Goal: Transaction & Acquisition: Purchase product/service

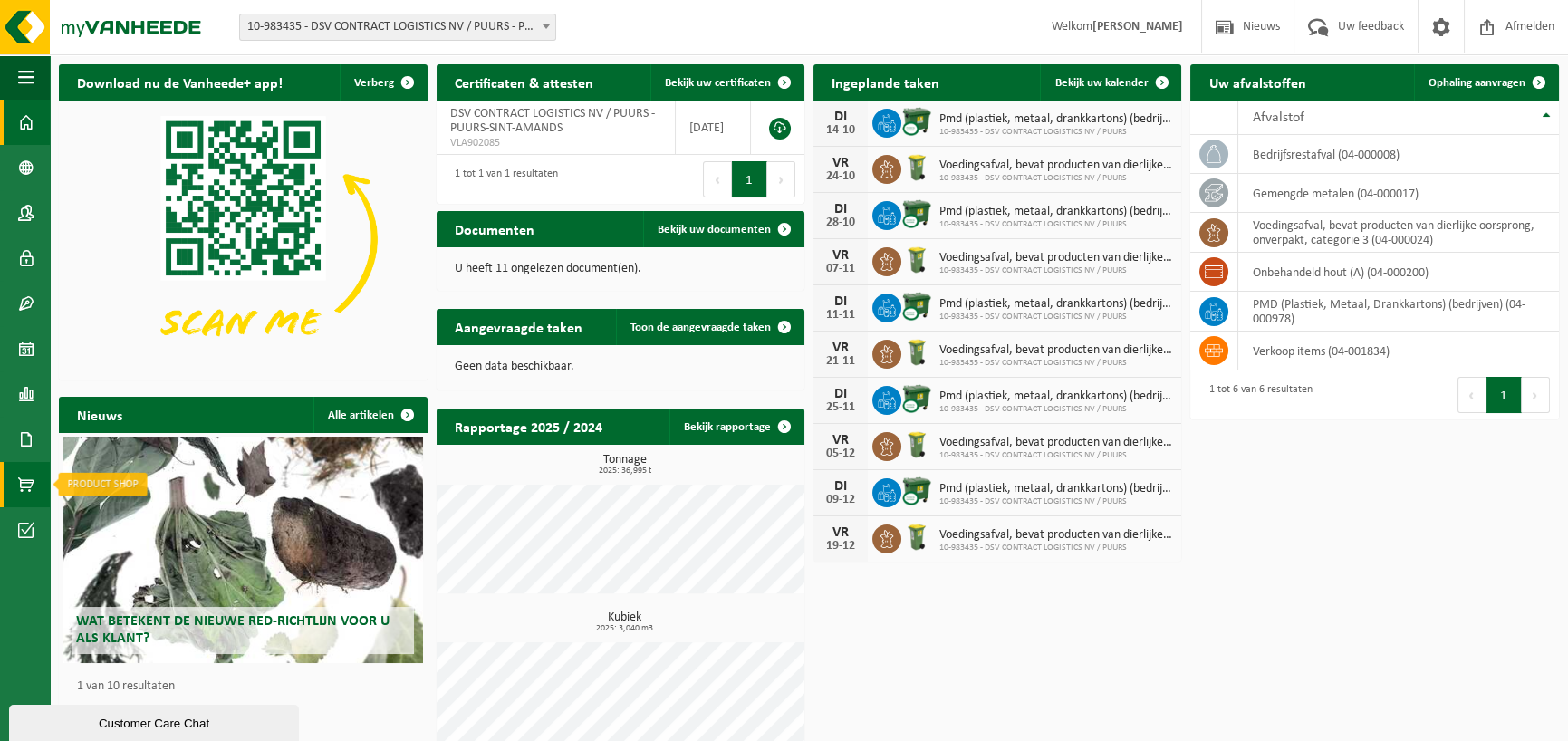
click at [21, 482] on span at bounding box center [26, 484] width 16 height 46
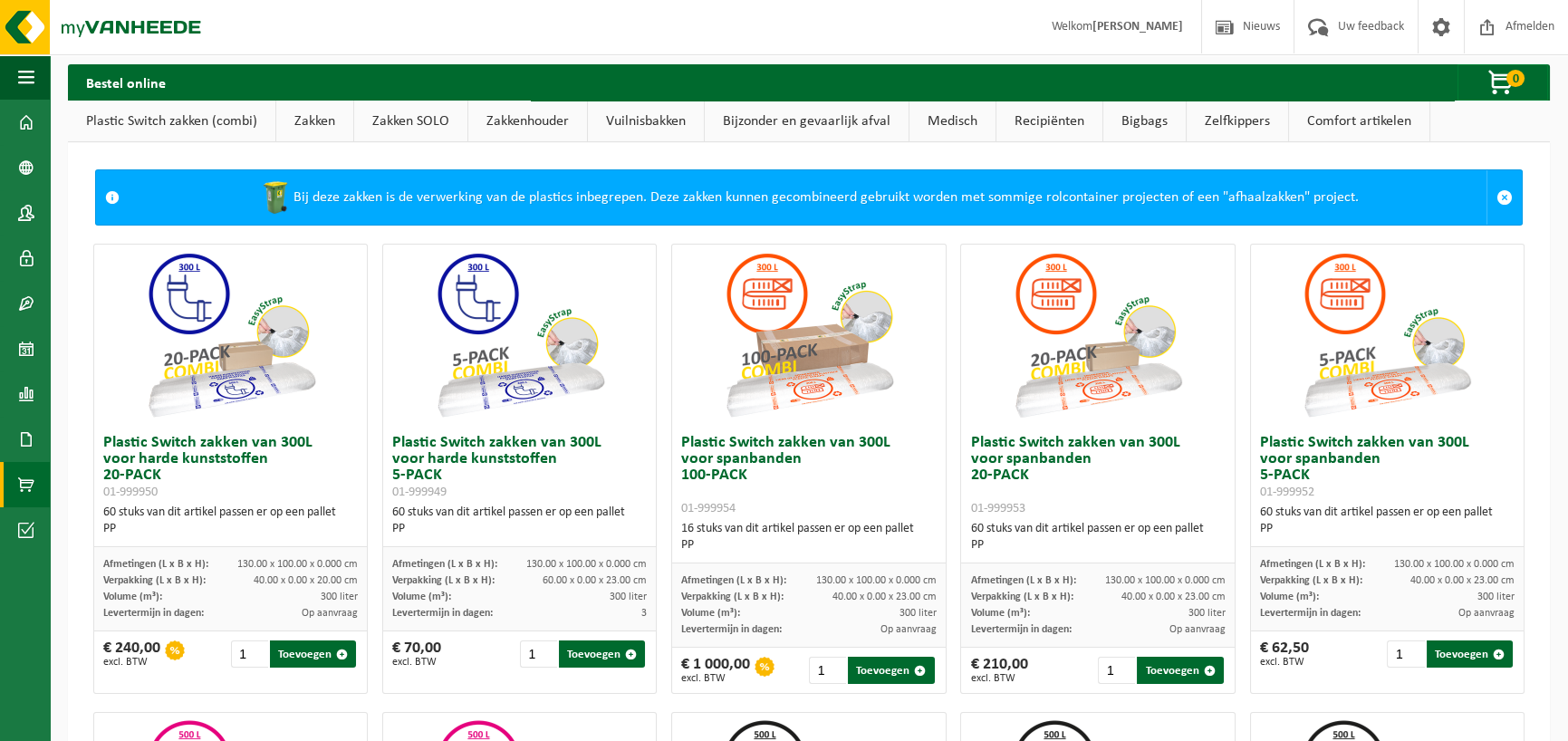
click at [323, 131] on link "Zakken" at bounding box center [314, 122] width 77 height 42
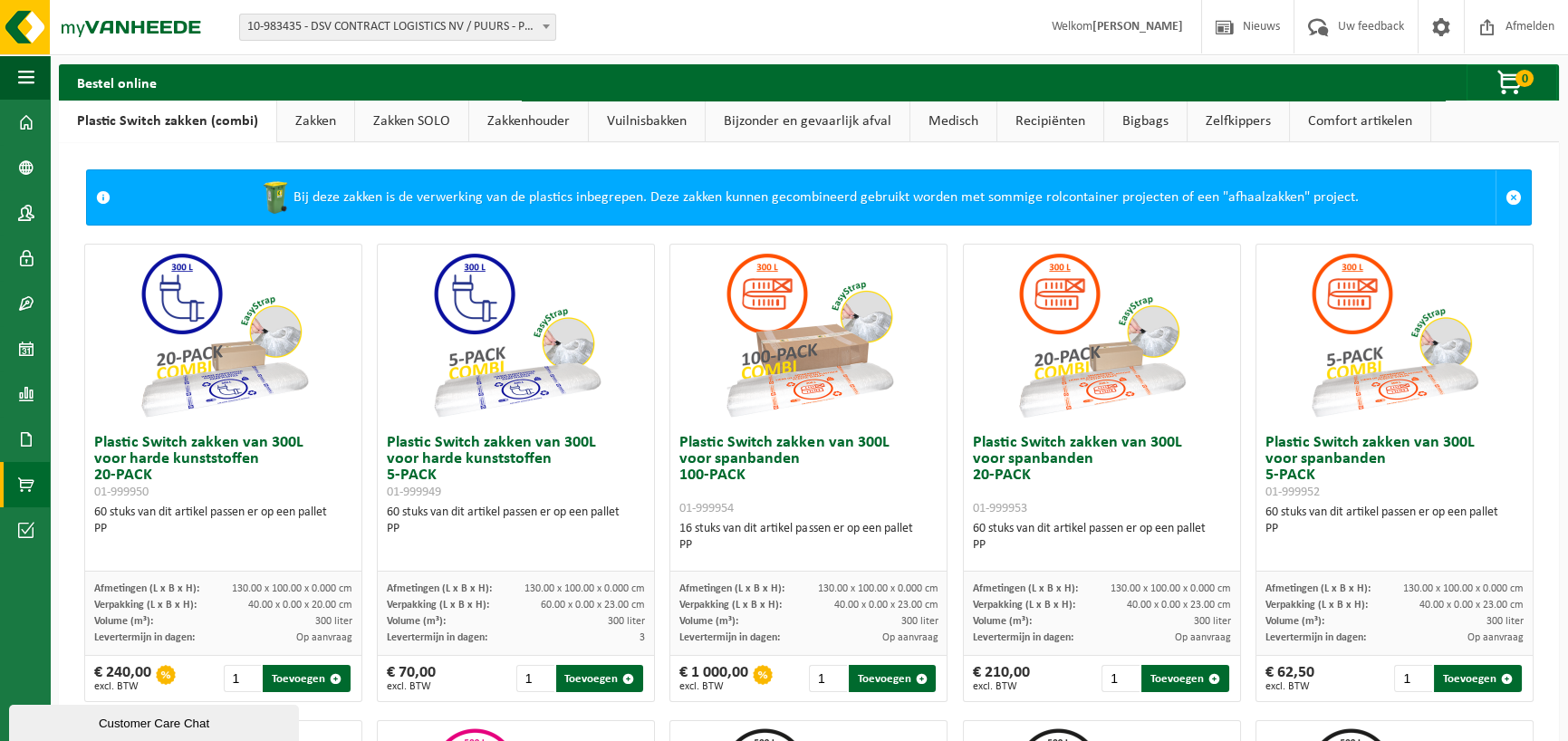
click at [387, 114] on link "Zakken SOLO" at bounding box center [411, 122] width 113 height 42
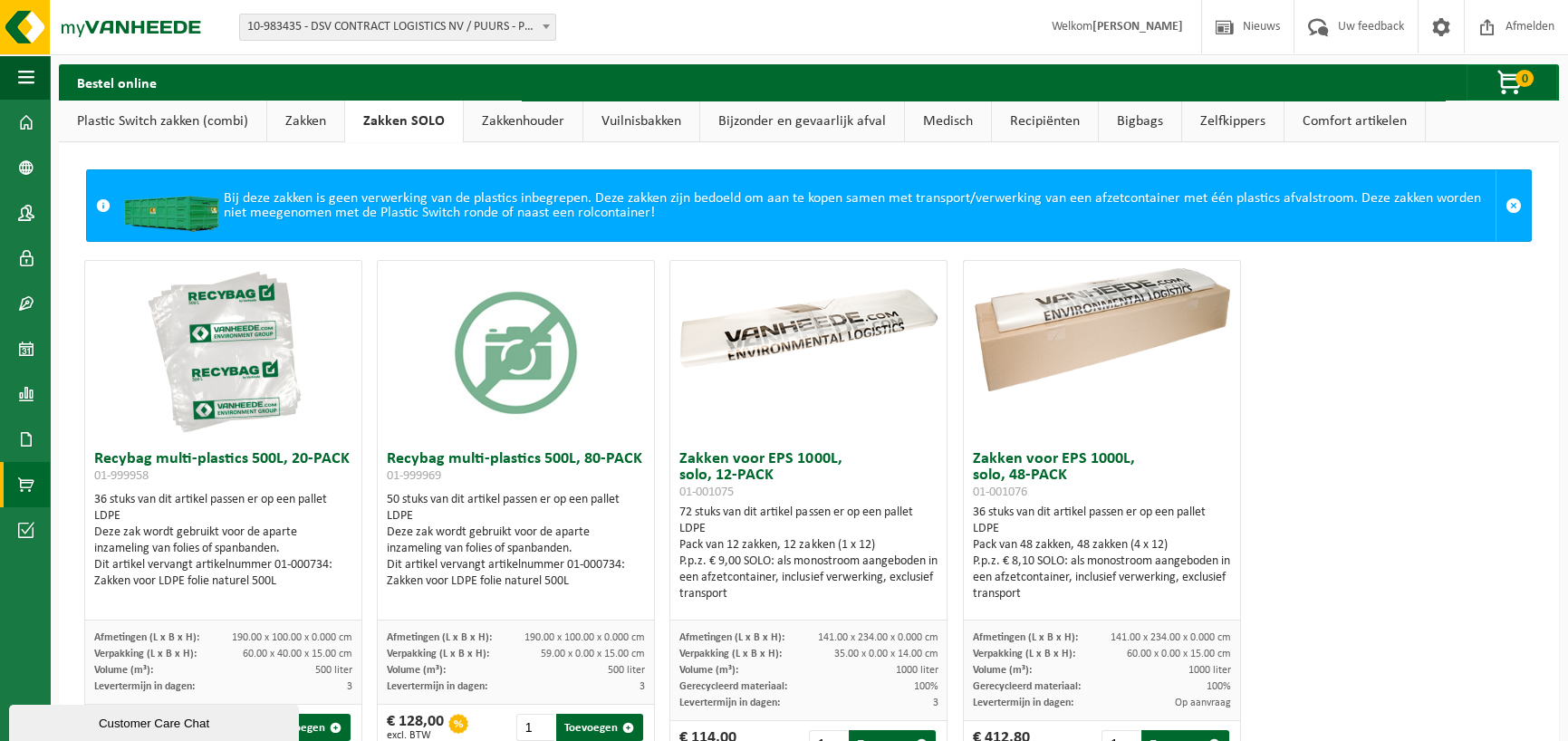
click at [815, 126] on link "Bijzonder en gevaarlijk afval" at bounding box center [802, 122] width 204 height 42
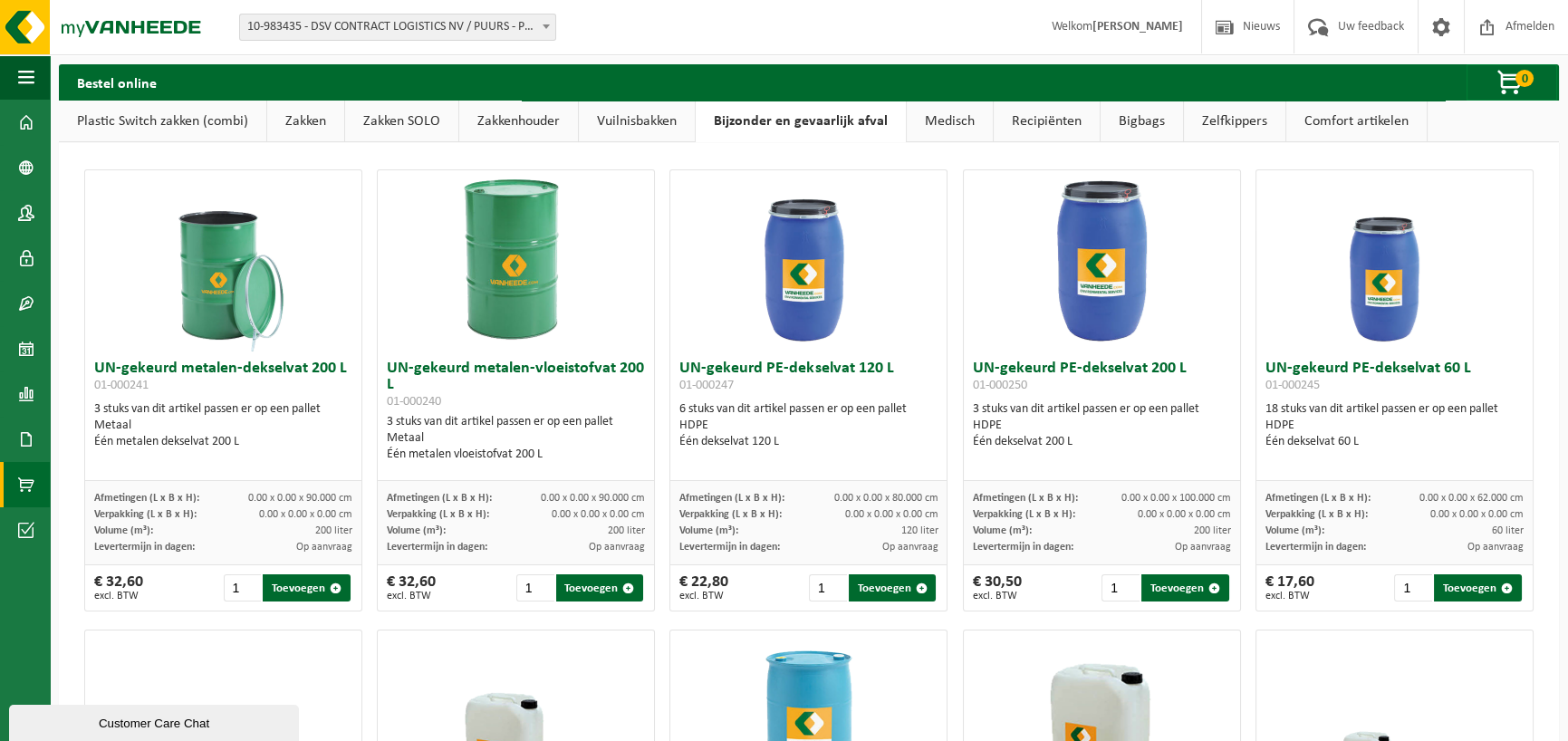
click at [309, 127] on link "Zakken" at bounding box center [305, 122] width 77 height 42
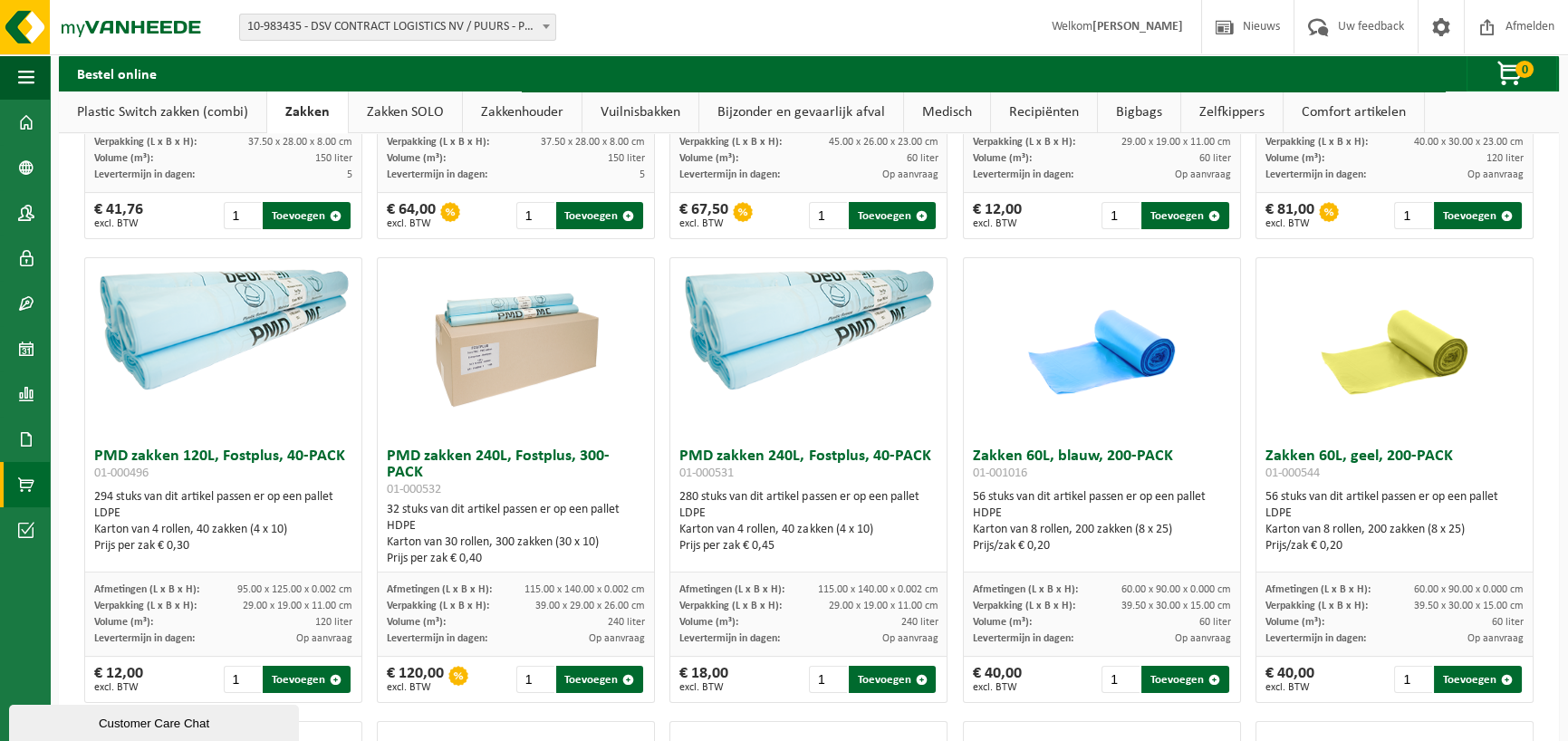
scroll to position [1359, 0]
click at [1457, 208] on button "Toevoegen" at bounding box center [1478, 215] width 88 height 28
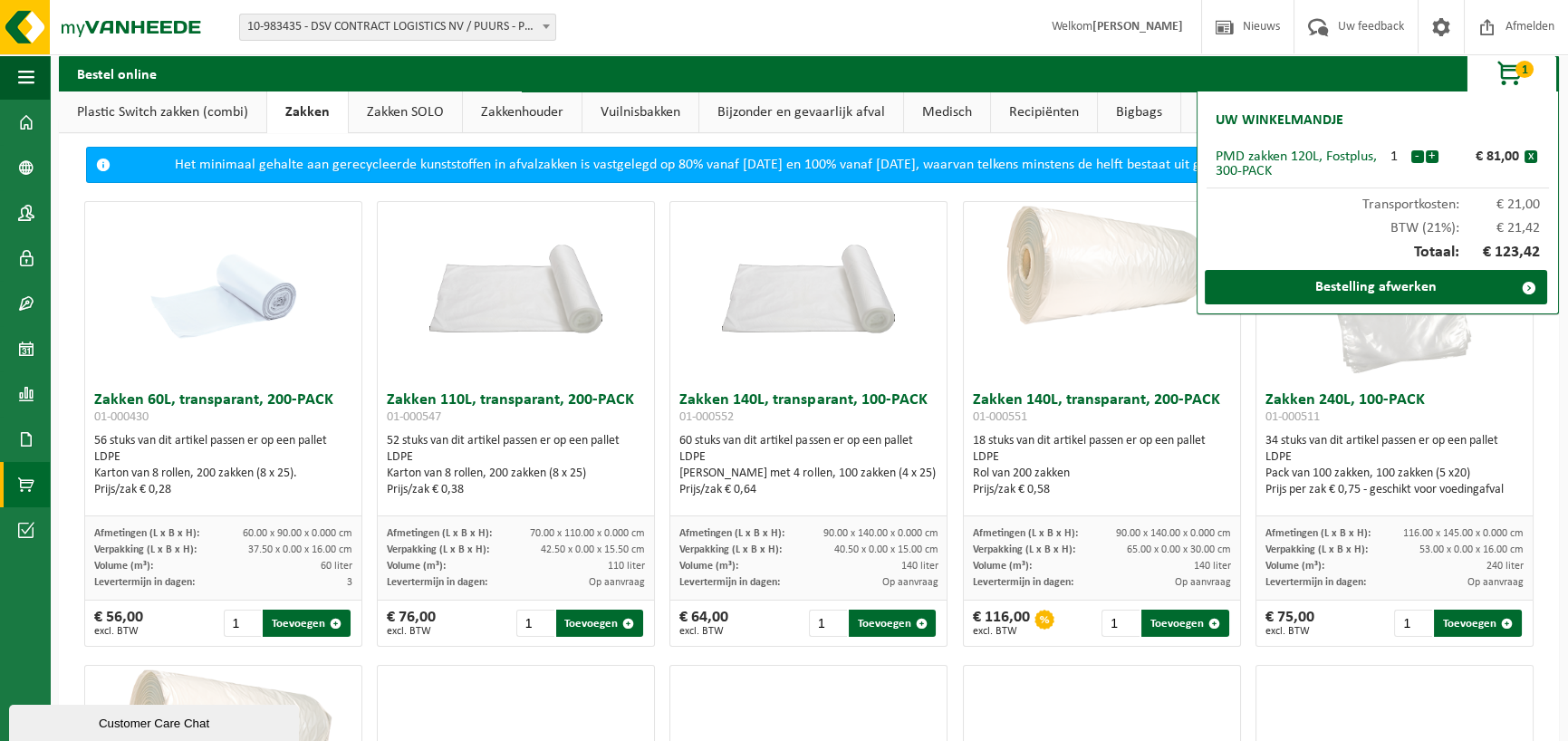
scroll to position [0, 0]
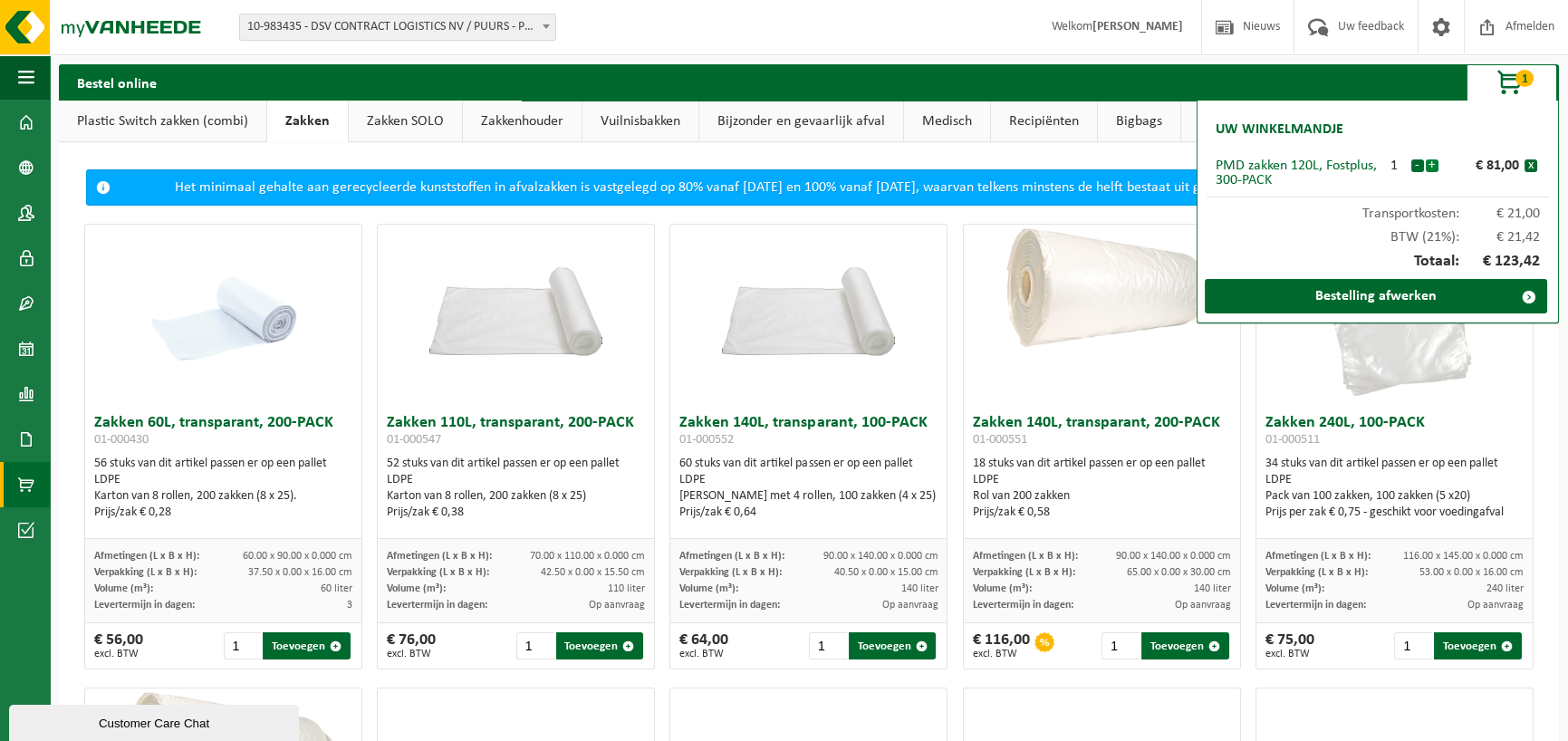
click at [1431, 172] on button "+" at bounding box center [1431, 165] width 12 height 12
click at [1394, 292] on link "Bestelling afwerken" at bounding box center [1375, 296] width 342 height 34
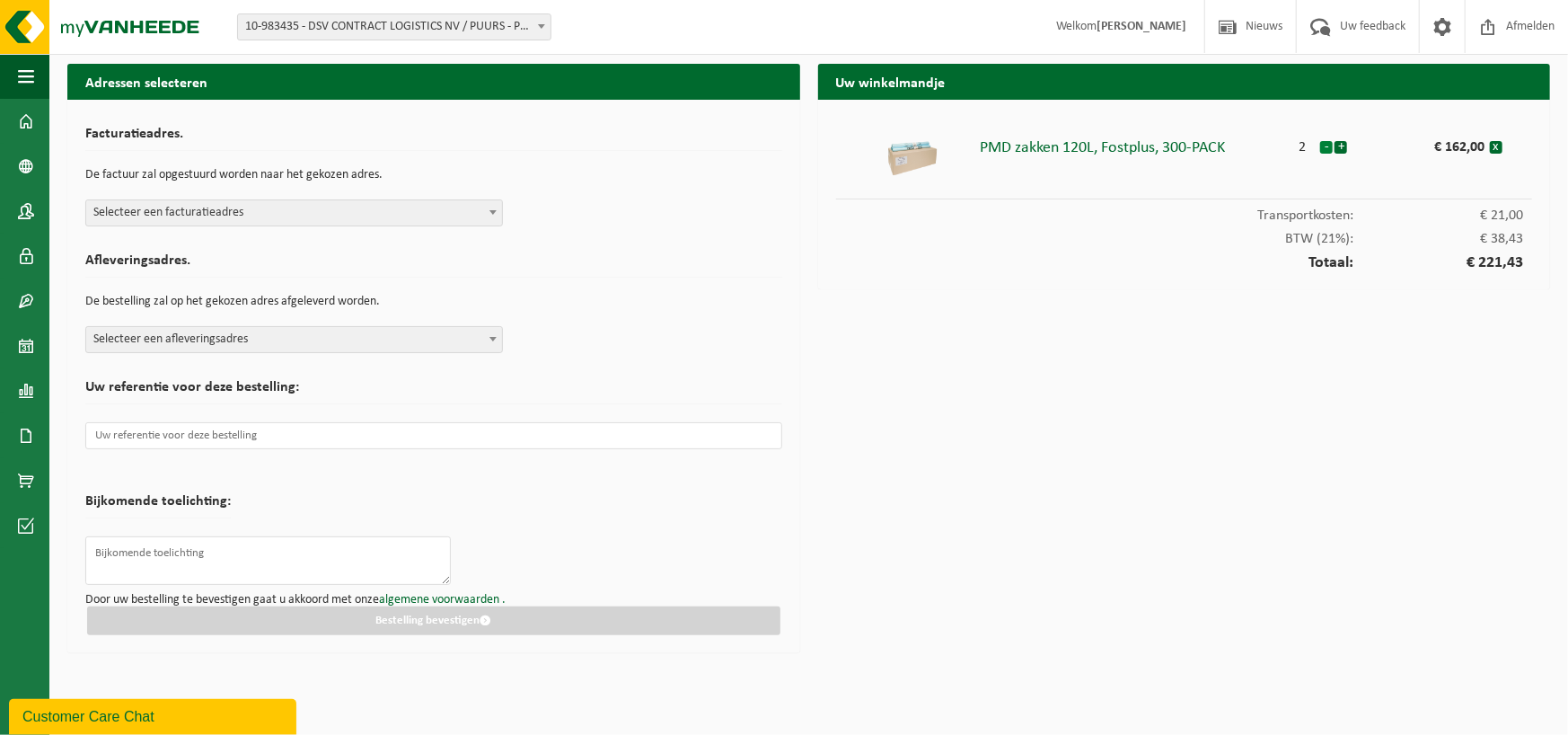
click at [1324, 143] on button "-" at bounding box center [1326, 147] width 12 height 12
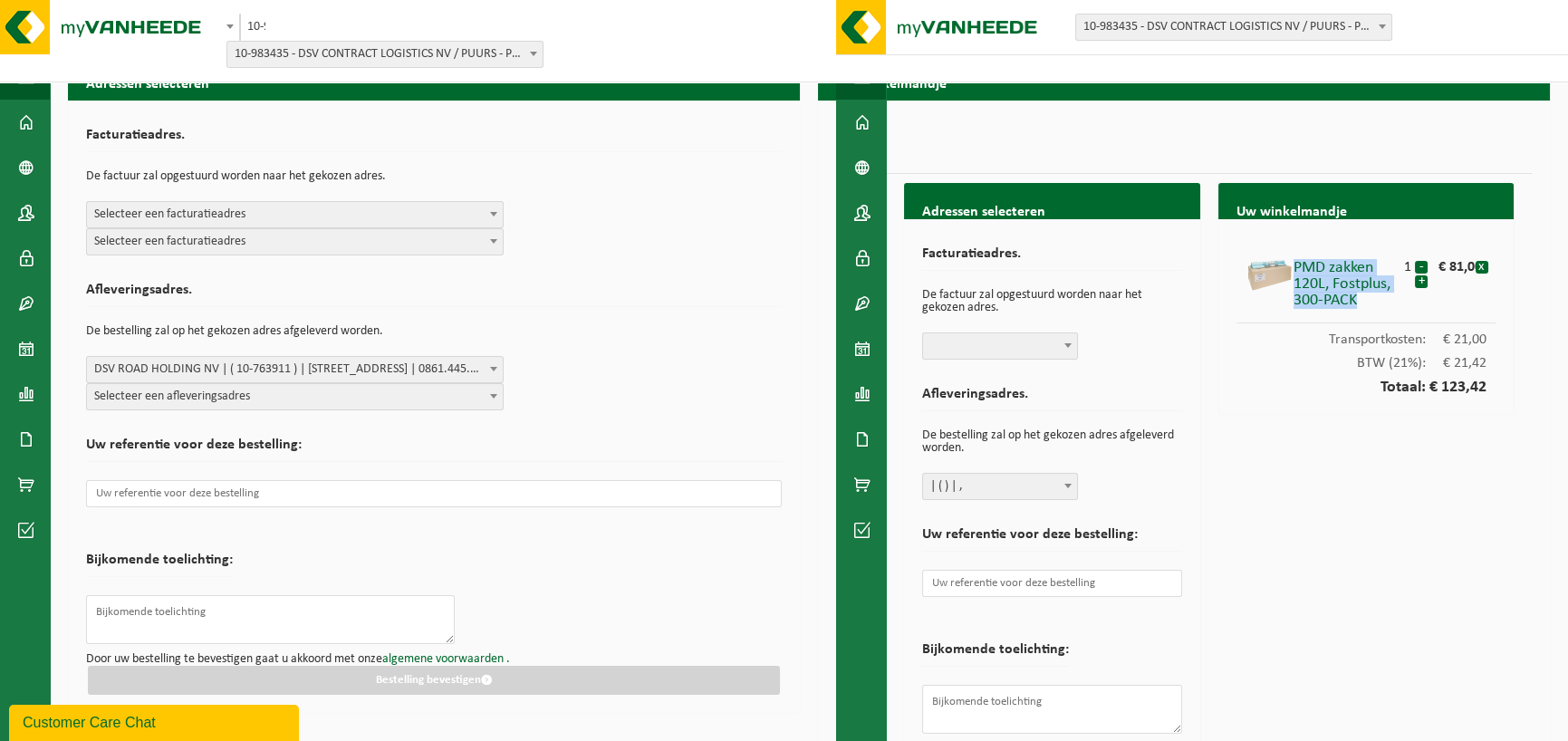
drag, startPoint x: 1295, startPoint y: 267, endPoint x: 1355, endPoint y: 297, distance: 67.1
click at [1355, 297] on div "PMD zakken 120L, Fostplus, 300-PACK" at bounding box center [1348, 279] width 108 height 58
copy div "PMD zakken 120L, Fostplus, 300-PACK"
click at [326, 19] on div "Vestiging: 10-983435 - DSV CONTRACT LOGISTICS NV / PUURS - PUURS-SINT-AMANDS 10…" at bounding box center [406, 40] width 362 height 54
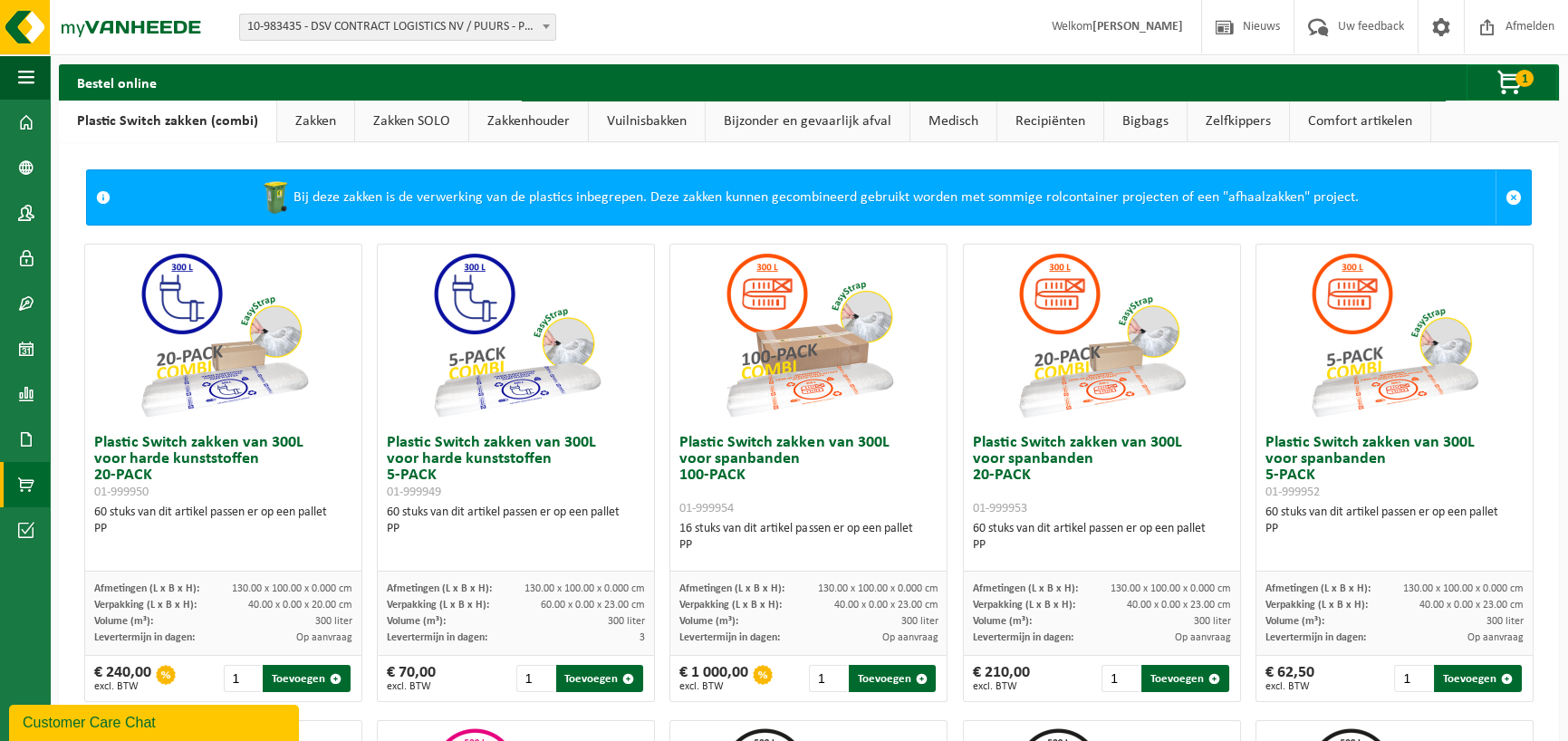
click at [290, 116] on link "Zakken" at bounding box center [315, 122] width 77 height 42
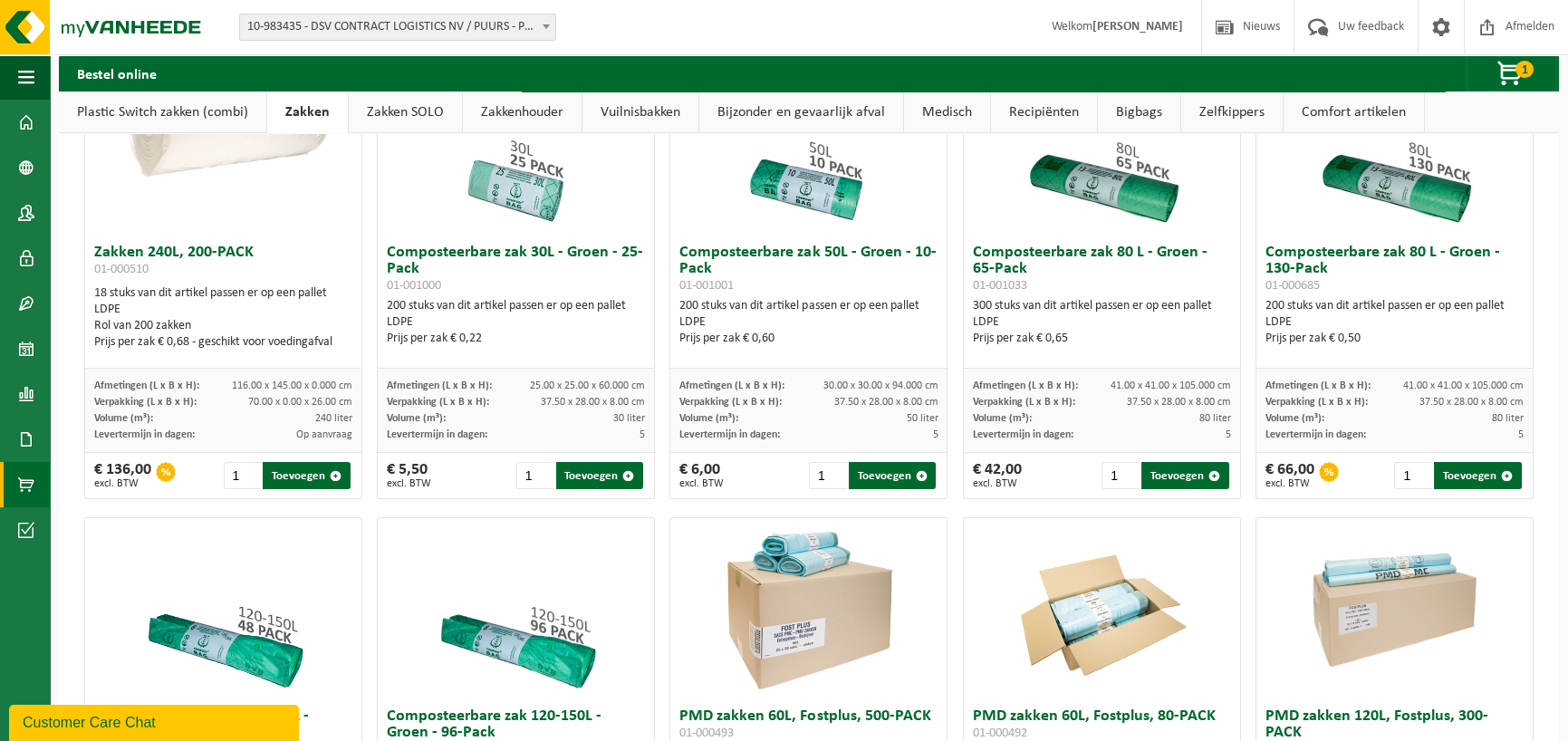
scroll to position [1087, 0]
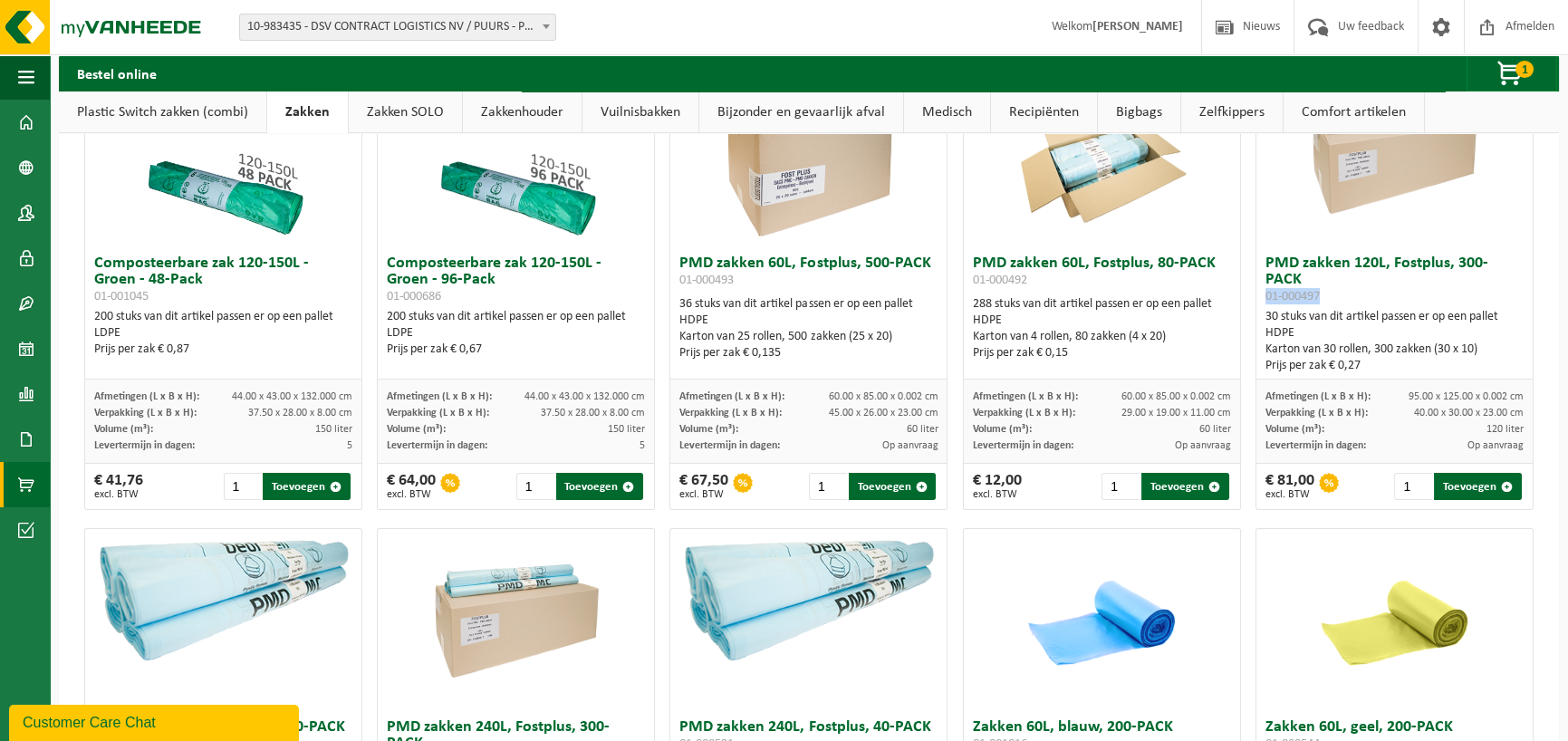
drag, startPoint x: 1256, startPoint y: 278, endPoint x: 1313, endPoint y: 278, distance: 57.0
click at [1313, 278] on h3 "PMD zakken 120L, Fostplus, 300-PACK 01-000497" at bounding box center [1394, 279] width 258 height 48
copy span "01-000497"
drag, startPoint x: 1256, startPoint y: 259, endPoint x: 1505, endPoint y: 255, distance: 249.0
click at [1505, 256] on h3 "PMD zakken 120L, Fostplus, 300-PACK 01-000497" at bounding box center [1394, 279] width 258 height 48
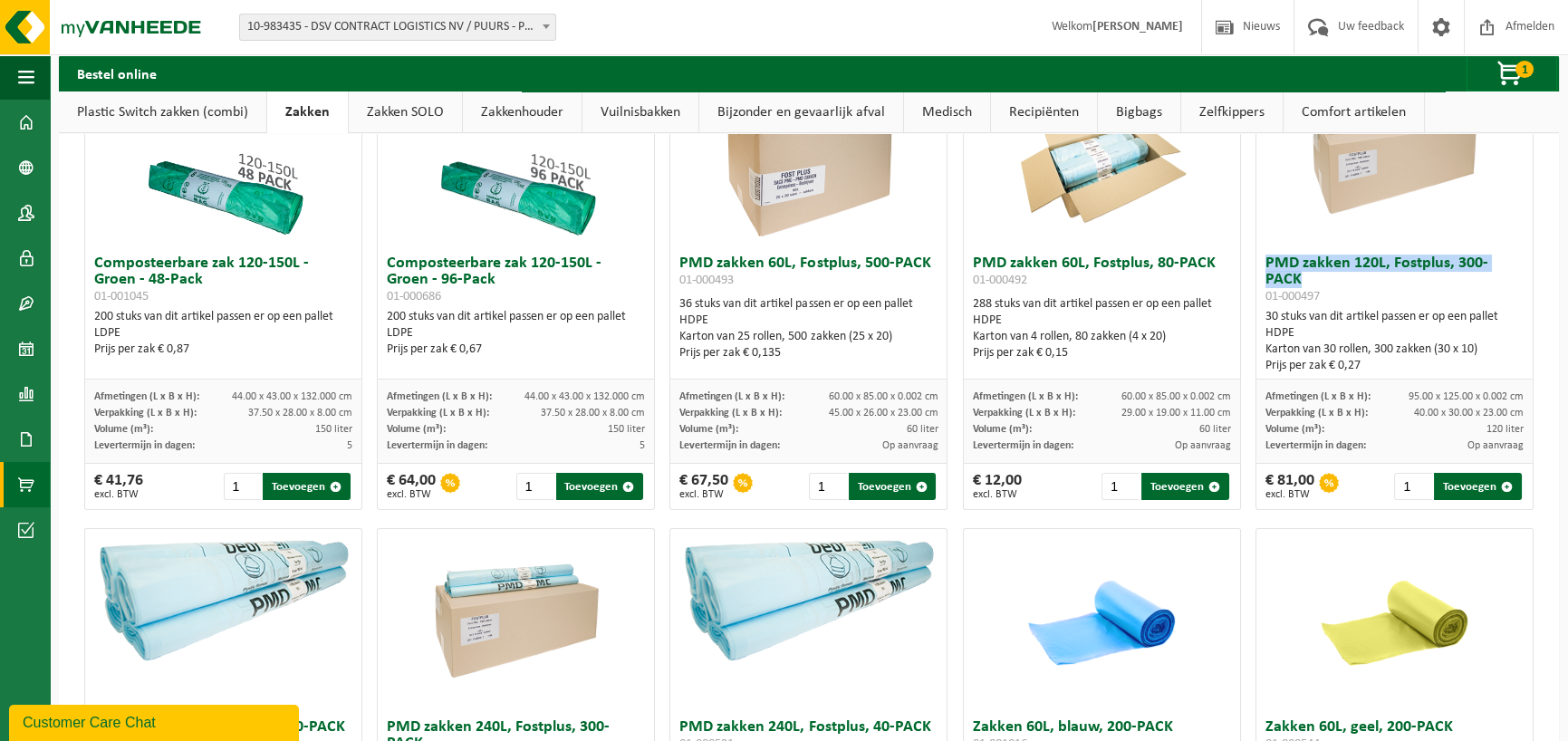
copy h3 "PMD zakken 120L, Fostplus, 300-PACK"
drag, startPoint x: 1255, startPoint y: 281, endPoint x: 1313, endPoint y: 280, distance: 58.0
click at [1313, 280] on h3 "PMD zakken 120L, Fostplus, 300-PACK 01-000497" at bounding box center [1394, 279] width 258 height 48
copy span "01-000497"
drag, startPoint x: 1255, startPoint y: 303, endPoint x: 1322, endPoint y: 308, distance: 67.2
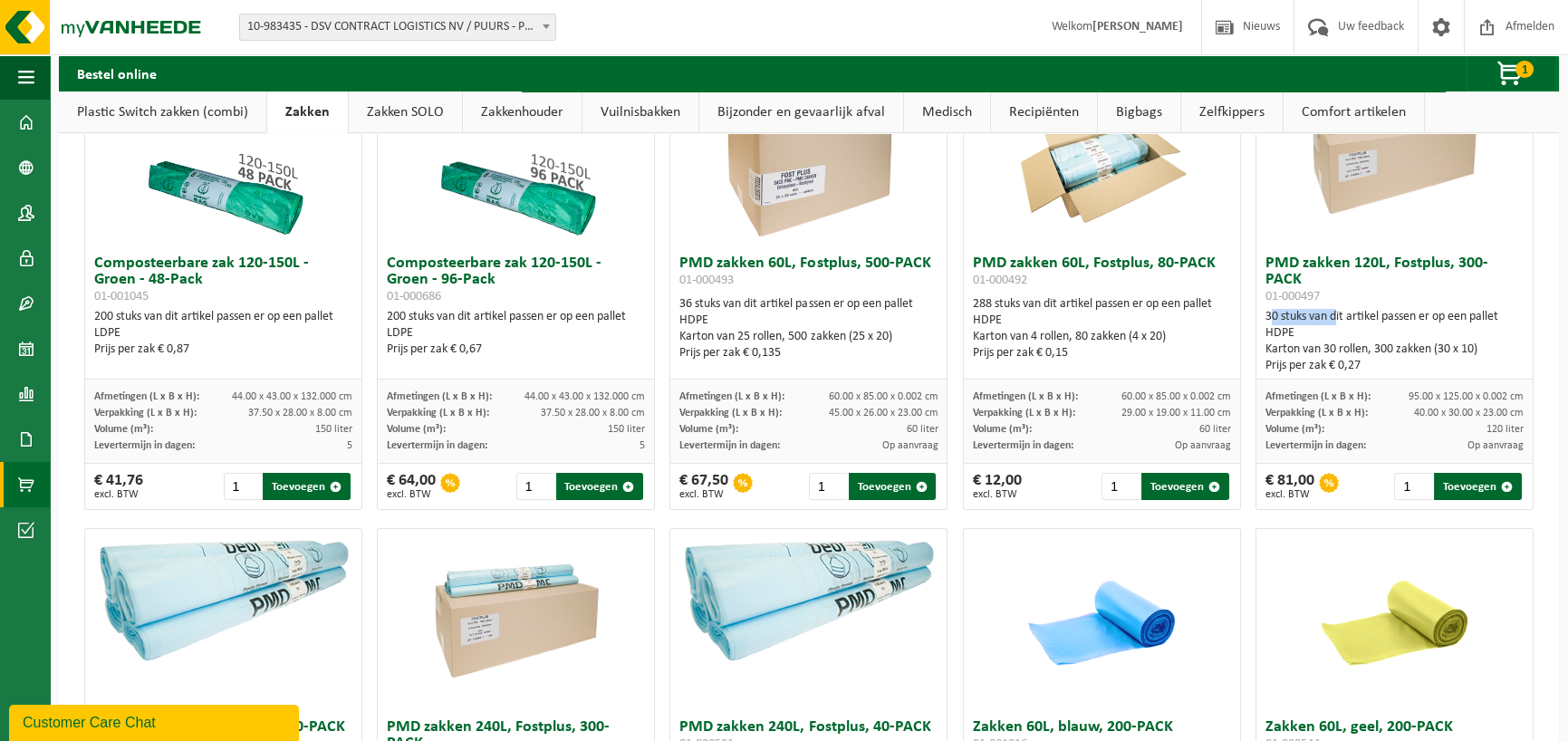
click at [1322, 309] on div "30 stuks van dit artikel passen er op een pallet HDPE Karton van 30 rollen, 300…" at bounding box center [1394, 341] width 258 height 66
click at [1295, 342] on div "Karton van 30 rollen, 300 zakken (30 x 10)" at bounding box center [1394, 350] width 258 height 16
drag, startPoint x: 1255, startPoint y: 338, endPoint x: 1476, endPoint y: 333, distance: 221.1
click at [1476, 342] on div "Karton van 30 rollen, 300 zakken (30 x 10)" at bounding box center [1394, 350] width 258 height 16
copy div "Karton van 30 rollen, 300 zakken (30 x 10)"
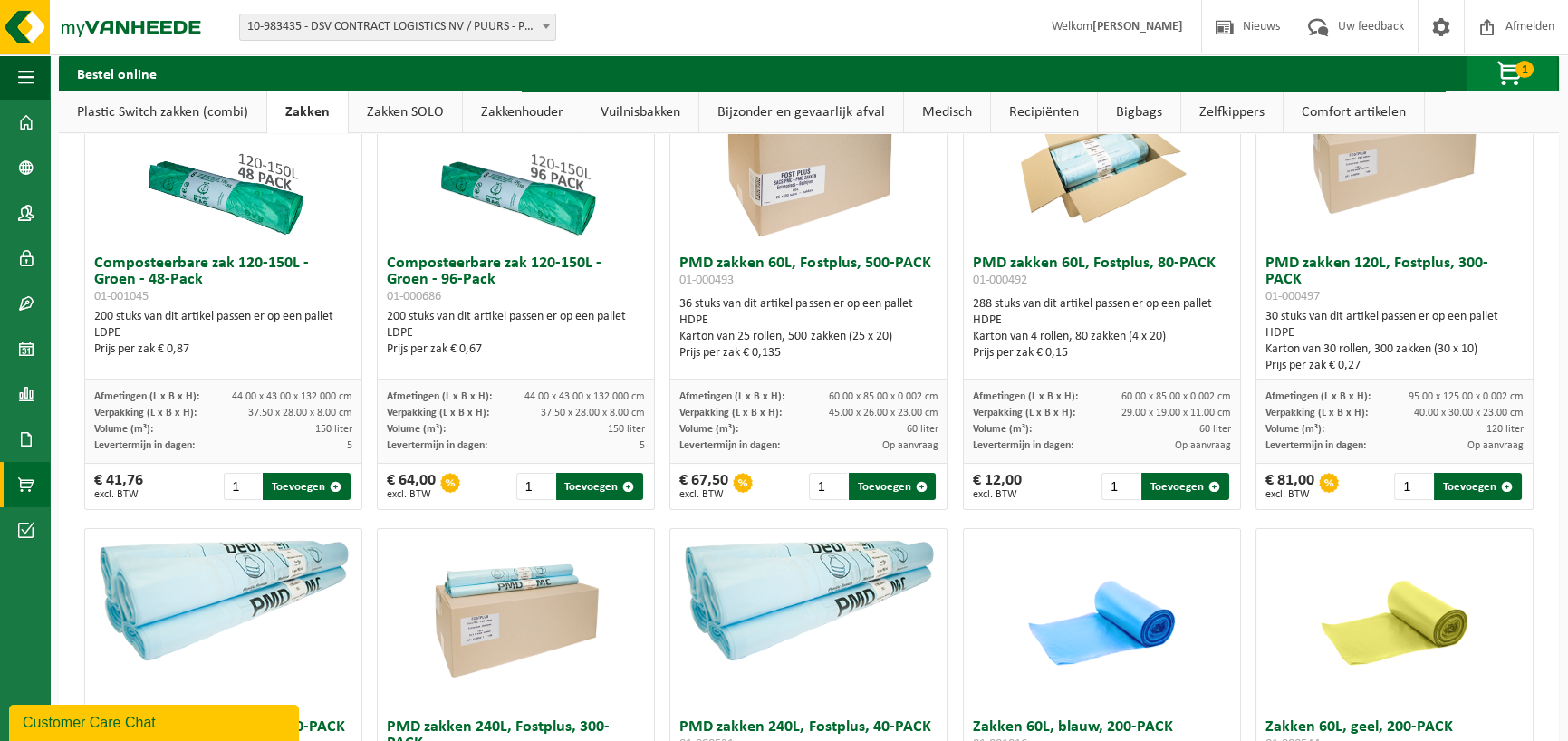
click at [1506, 71] on span "button" at bounding box center [1510, 74] width 90 height 36
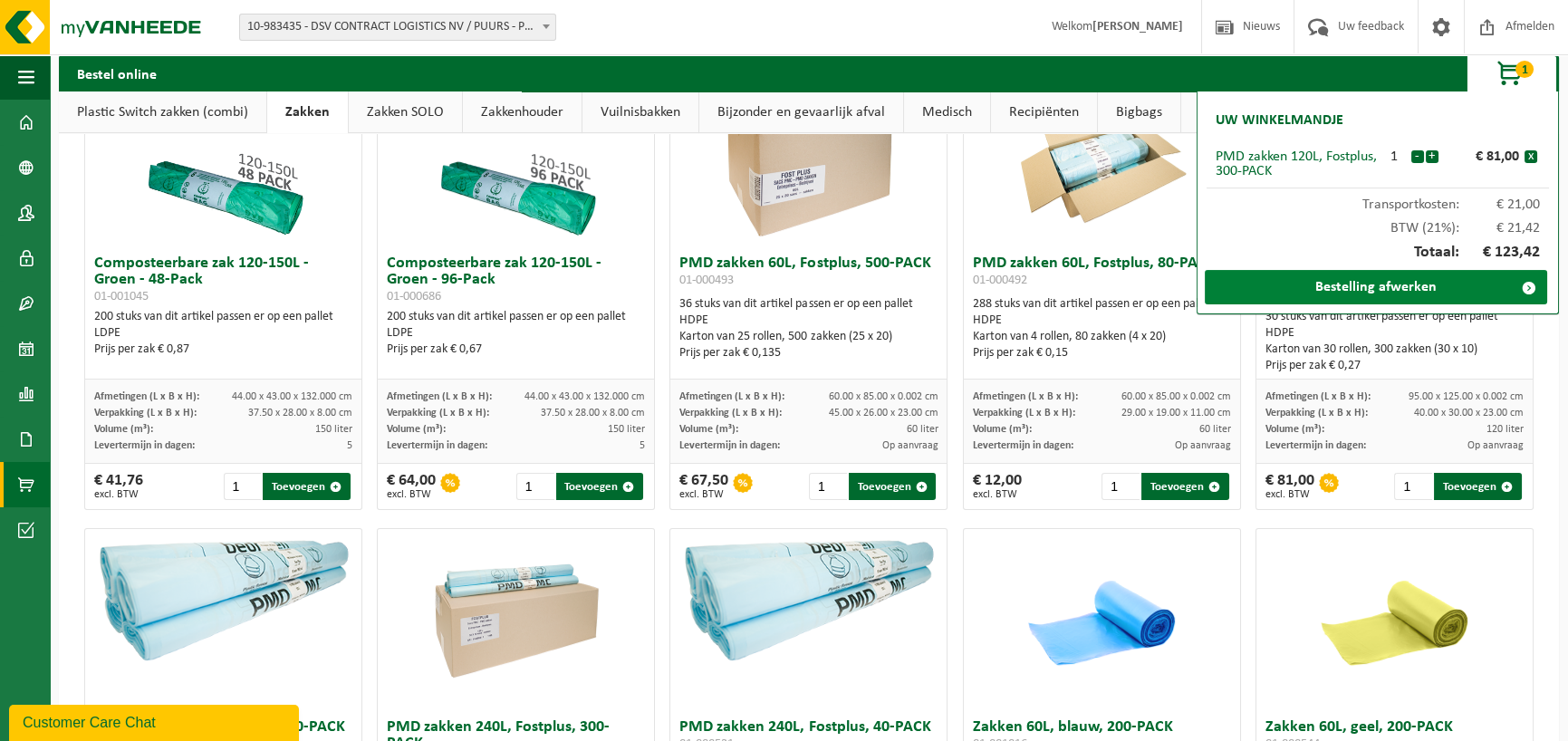
click at [1265, 282] on link "Bestelling afwerken" at bounding box center [1375, 287] width 342 height 34
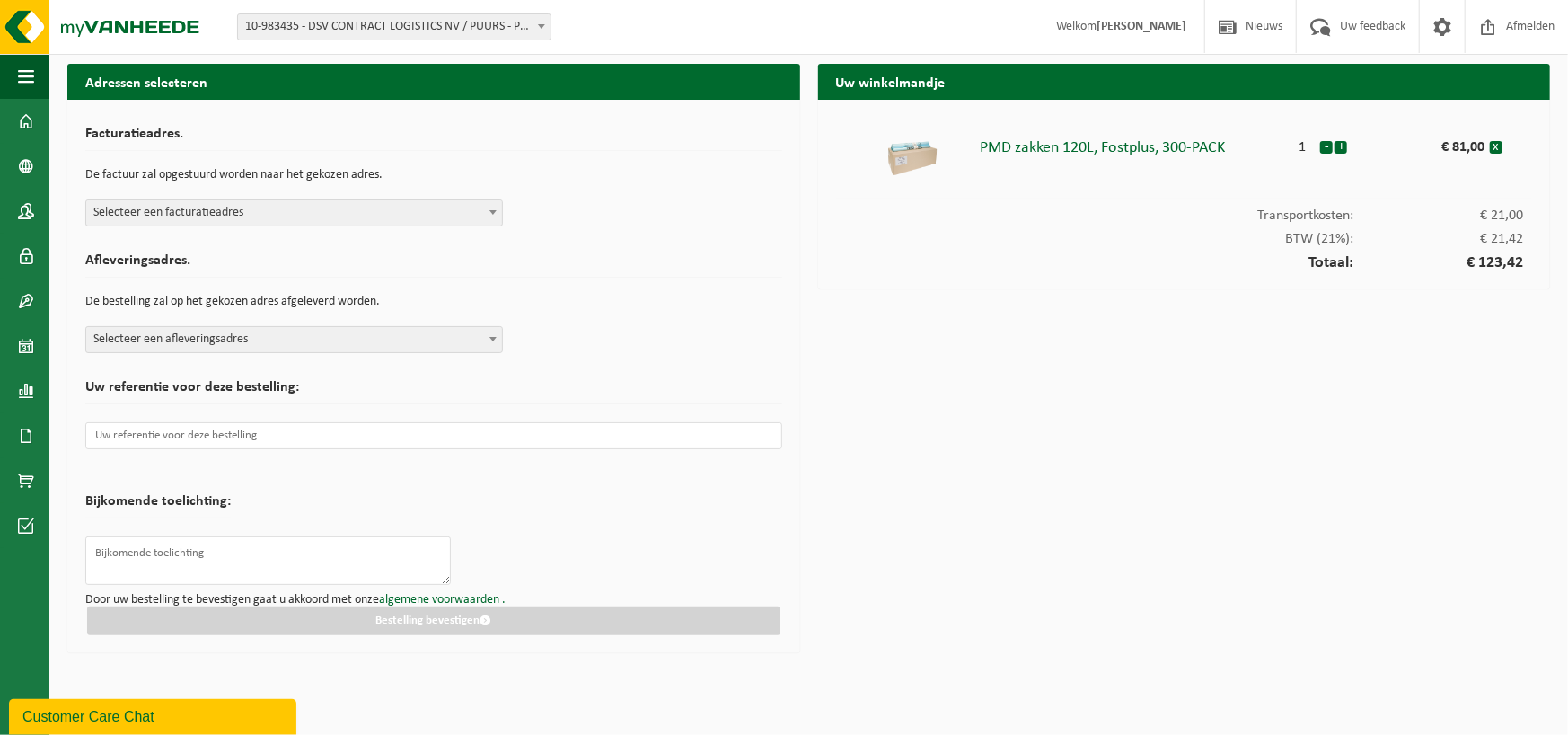
click at [147, 339] on span "Selecteer een afleveringsadres" at bounding box center [295, 339] width 416 height 25
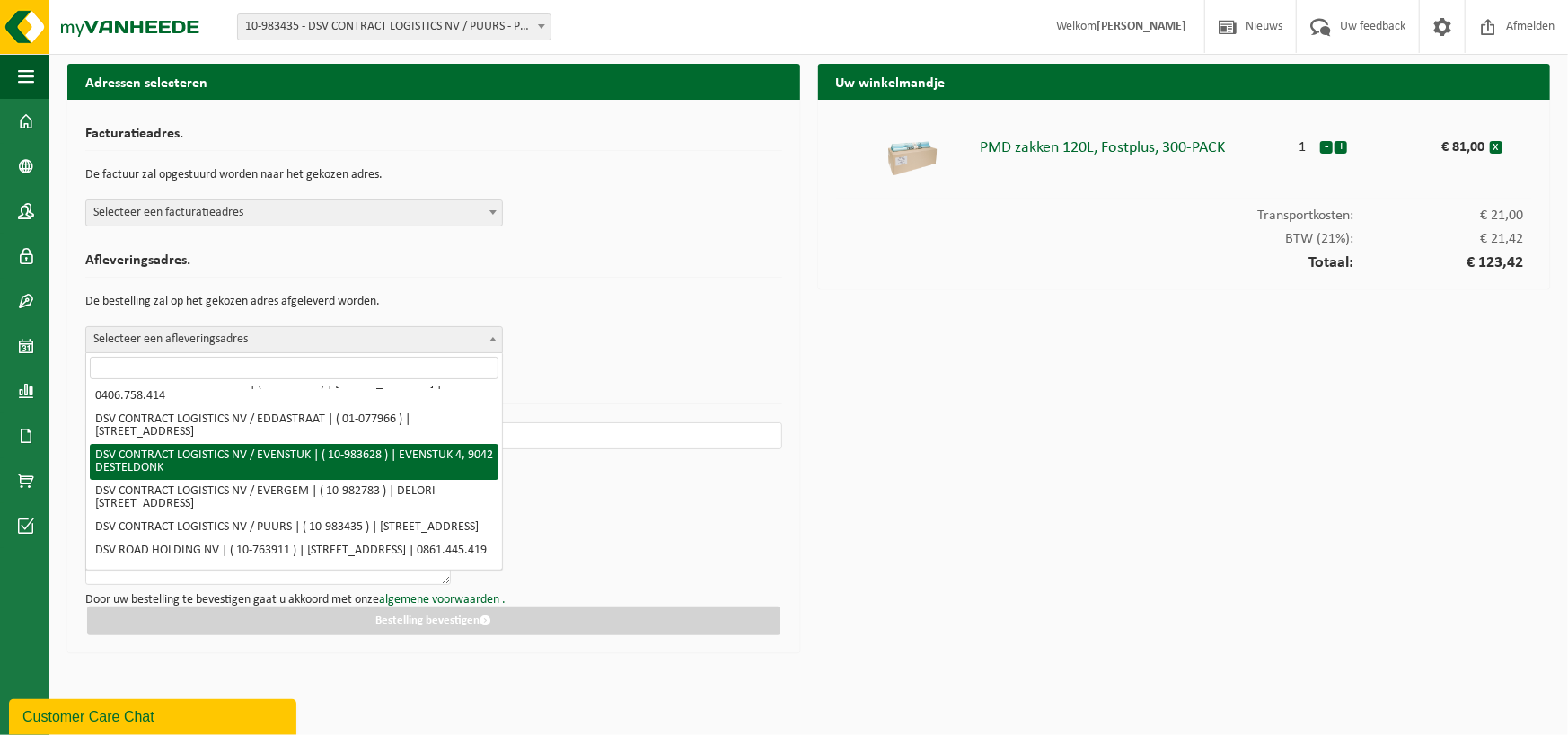
scroll to position [270, 0]
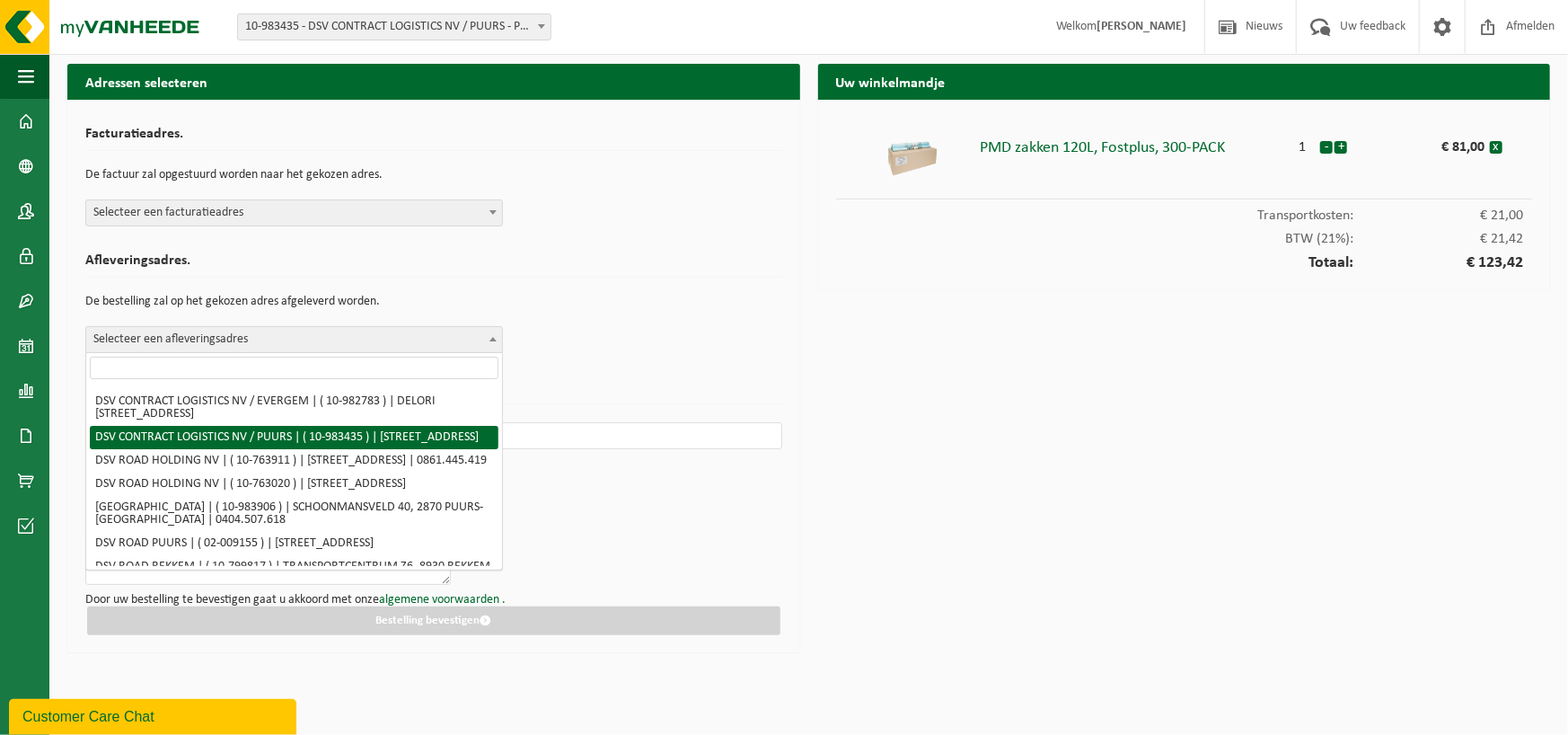
select select "163222"
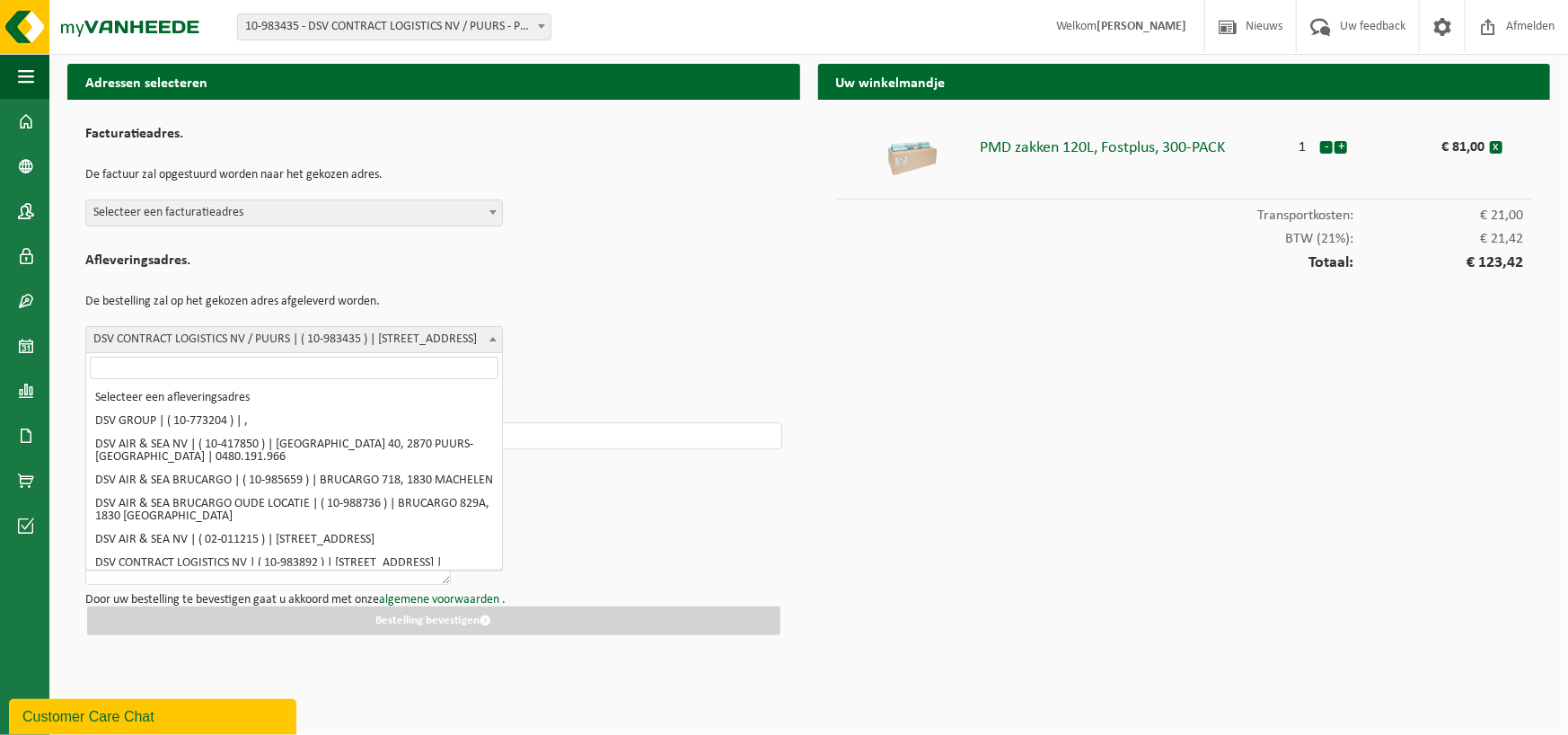
click at [490, 337] on b at bounding box center [493, 339] width 8 height 5
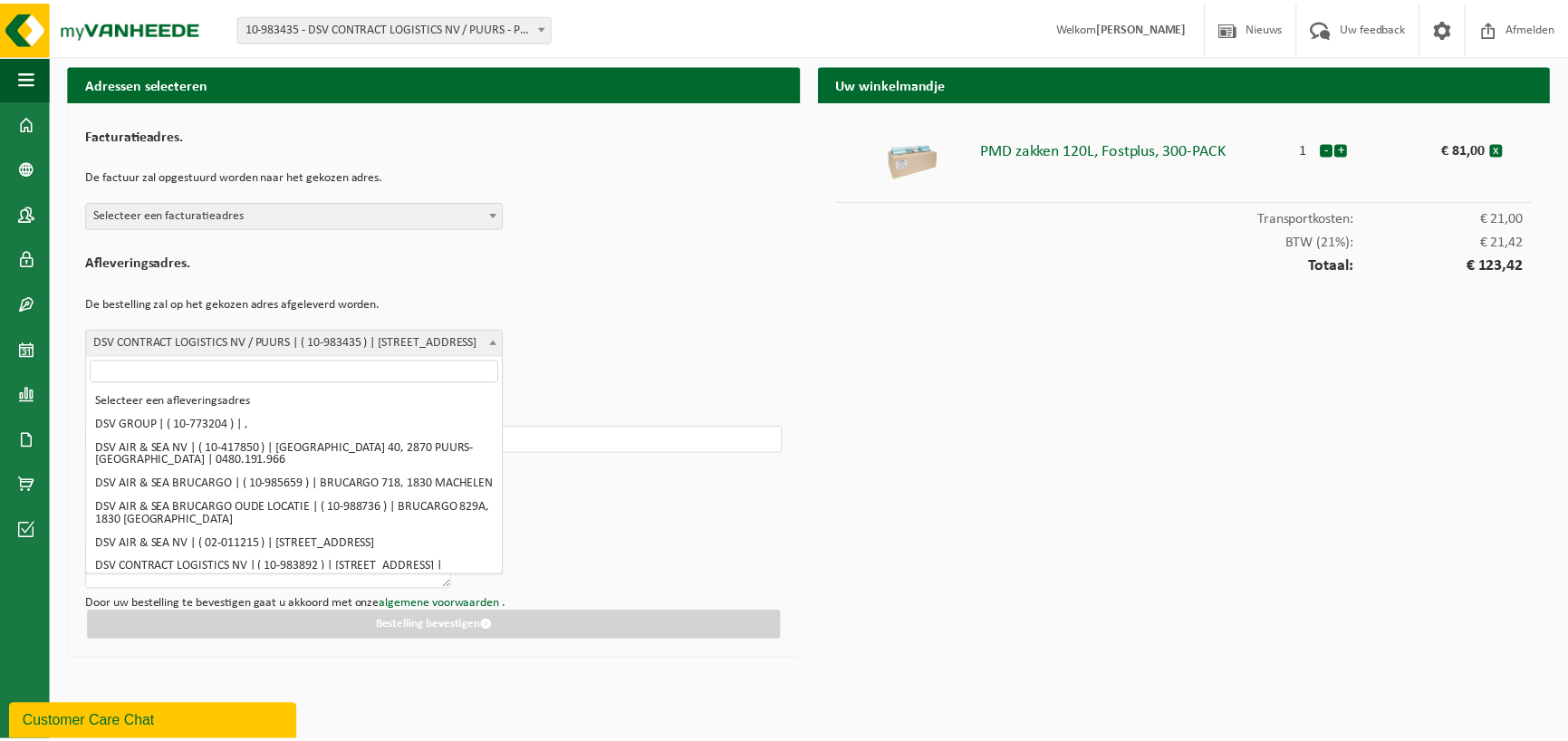
scroll to position [288, 0]
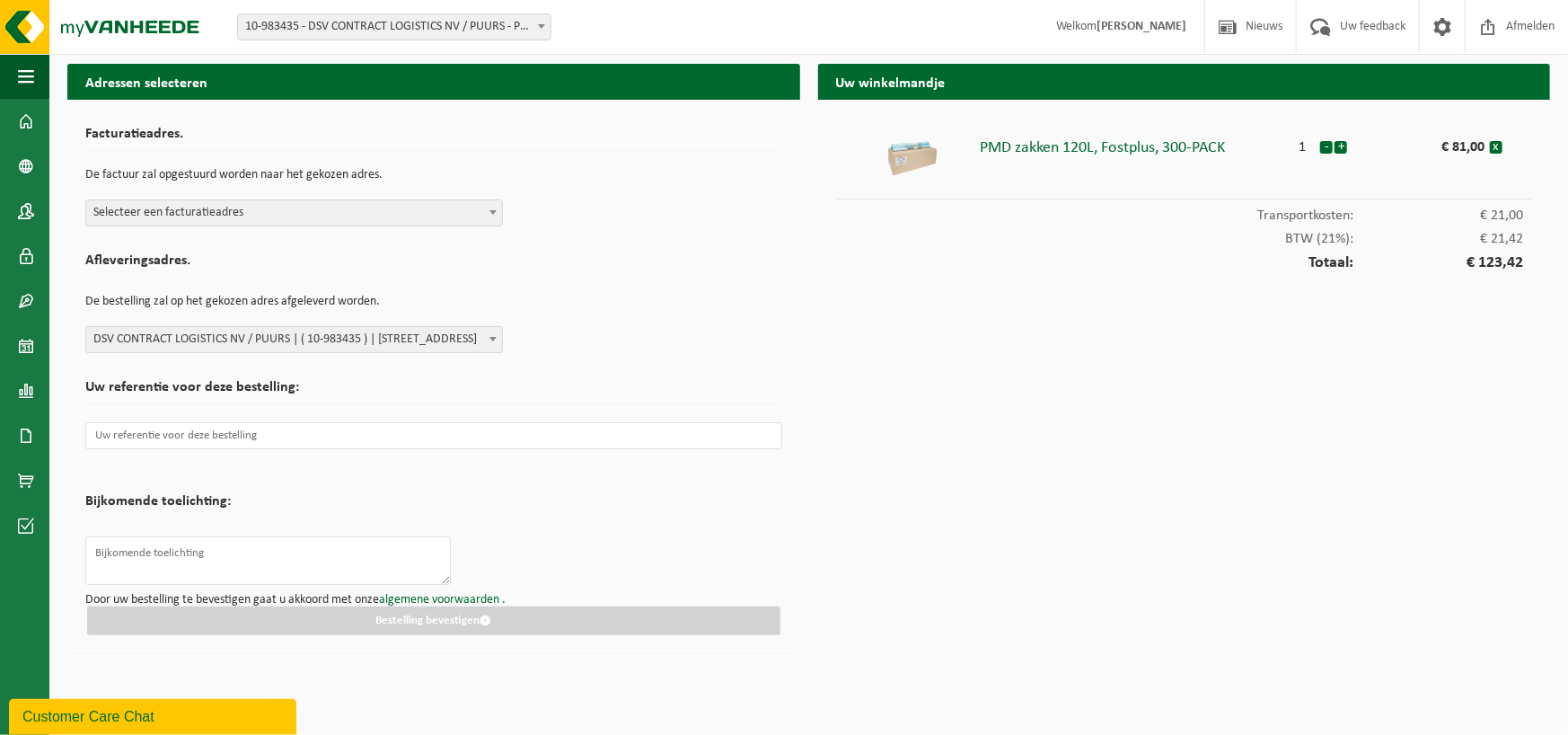
click at [490, 337] on b at bounding box center [493, 339] width 8 height 5
click at [203, 216] on span "Selecteer een facturatieadres" at bounding box center [295, 213] width 416 height 25
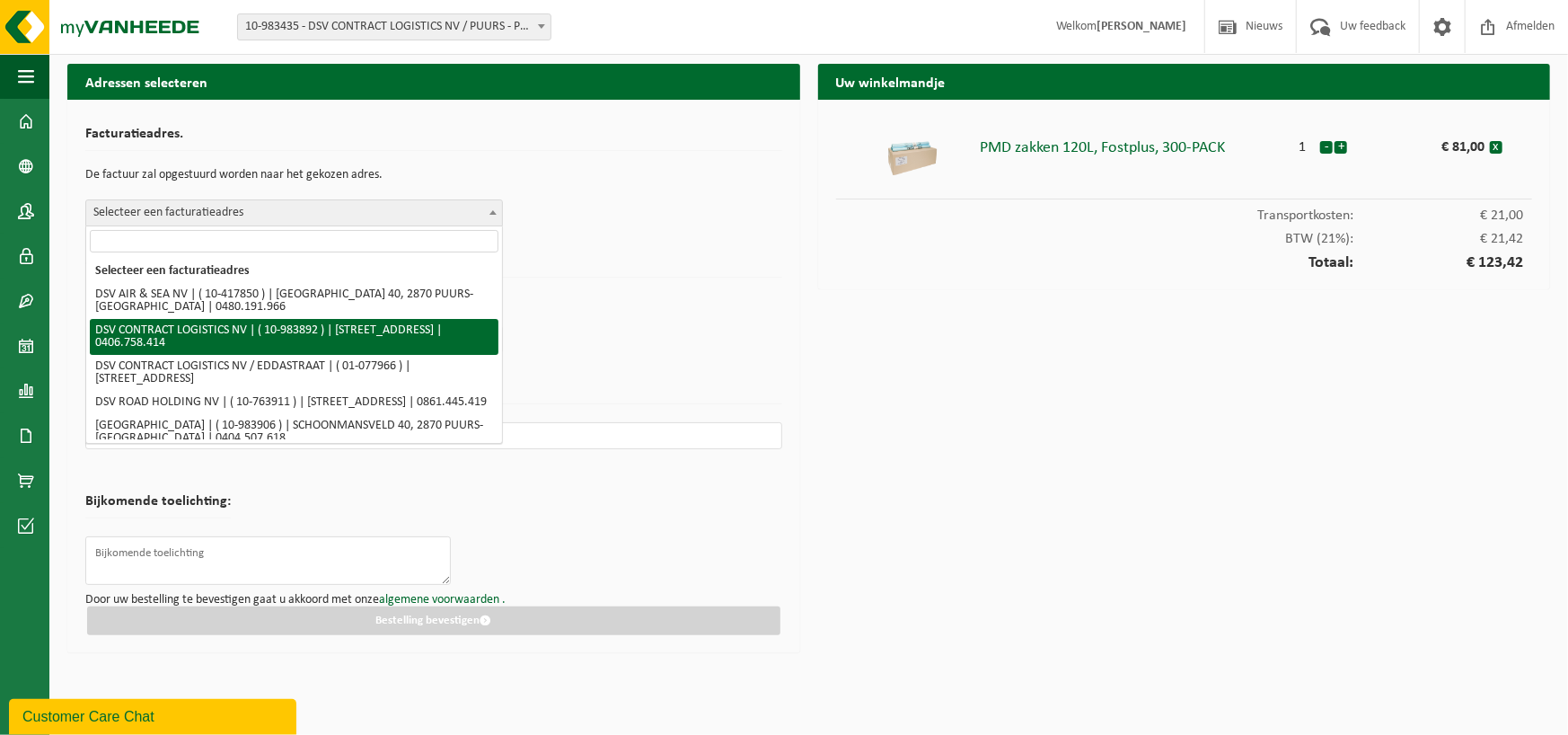
select select "163504"
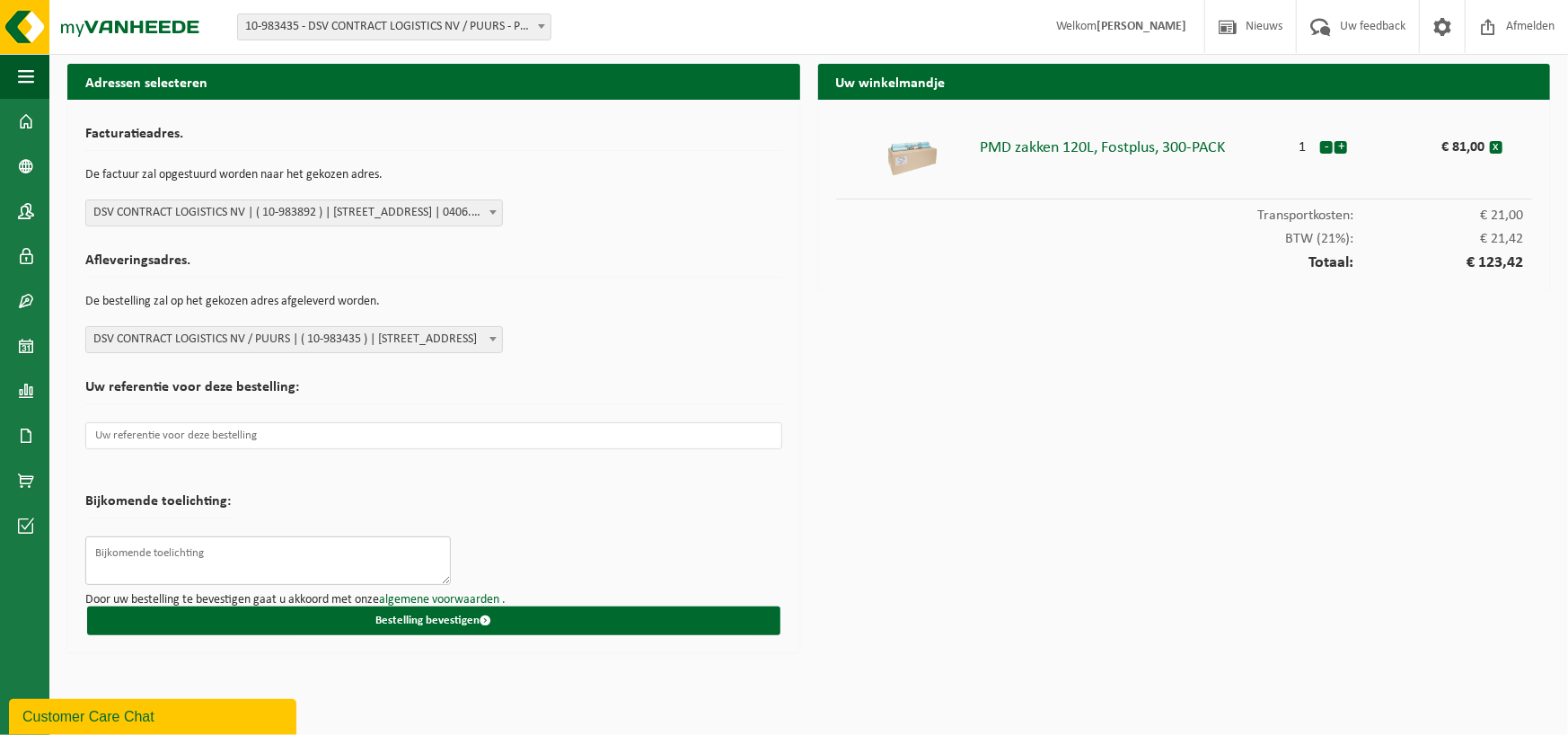
click at [248, 548] on textarea at bounding box center [268, 560] width 365 height 48
type textarea "T"
type textarea "tav Eliah Heylen"
click at [1057, 614] on div "Uw winkelmandje PMD zakken 120L, Fostplus, 300-PACK 1 - + € 81,00 x Transportko…" at bounding box center [1184, 363] width 751 height 598
drag, startPoint x: 168, startPoint y: 435, endPoint x: 139, endPoint y: 433, distance: 29.1
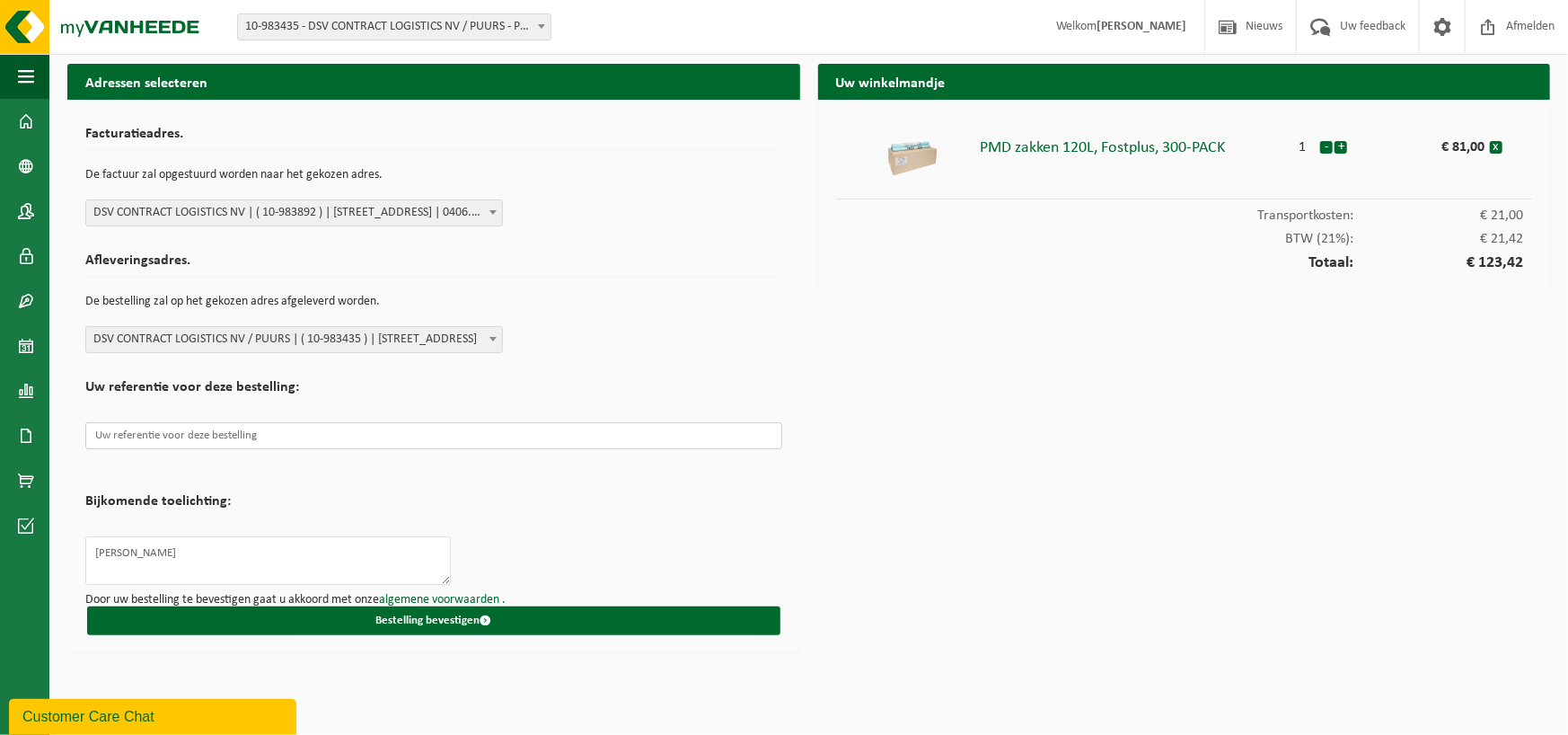
click at [139, 433] on input "text" at bounding box center [434, 435] width 697 height 27
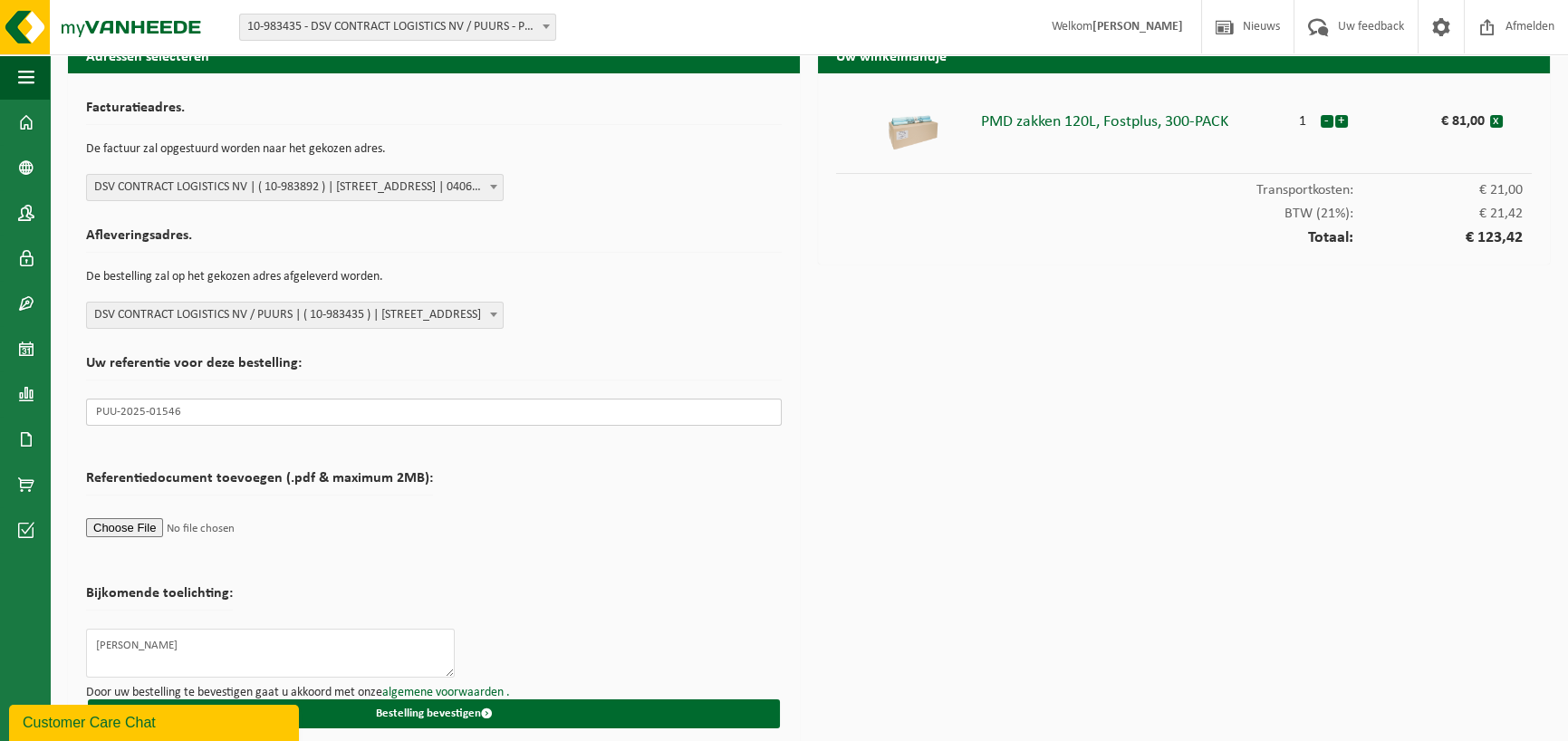
scroll to position [42, 0]
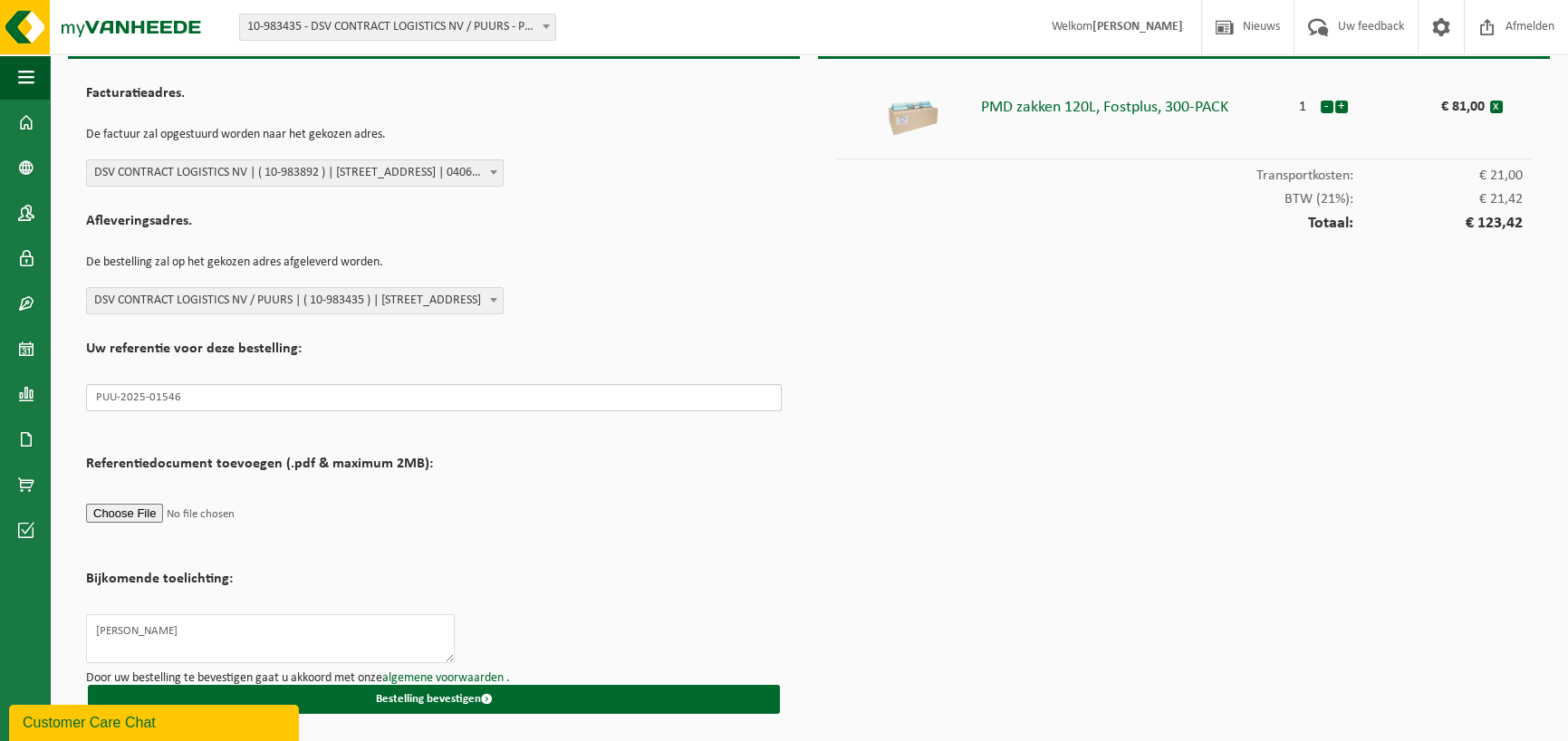
type input "PUU-2025-01546"
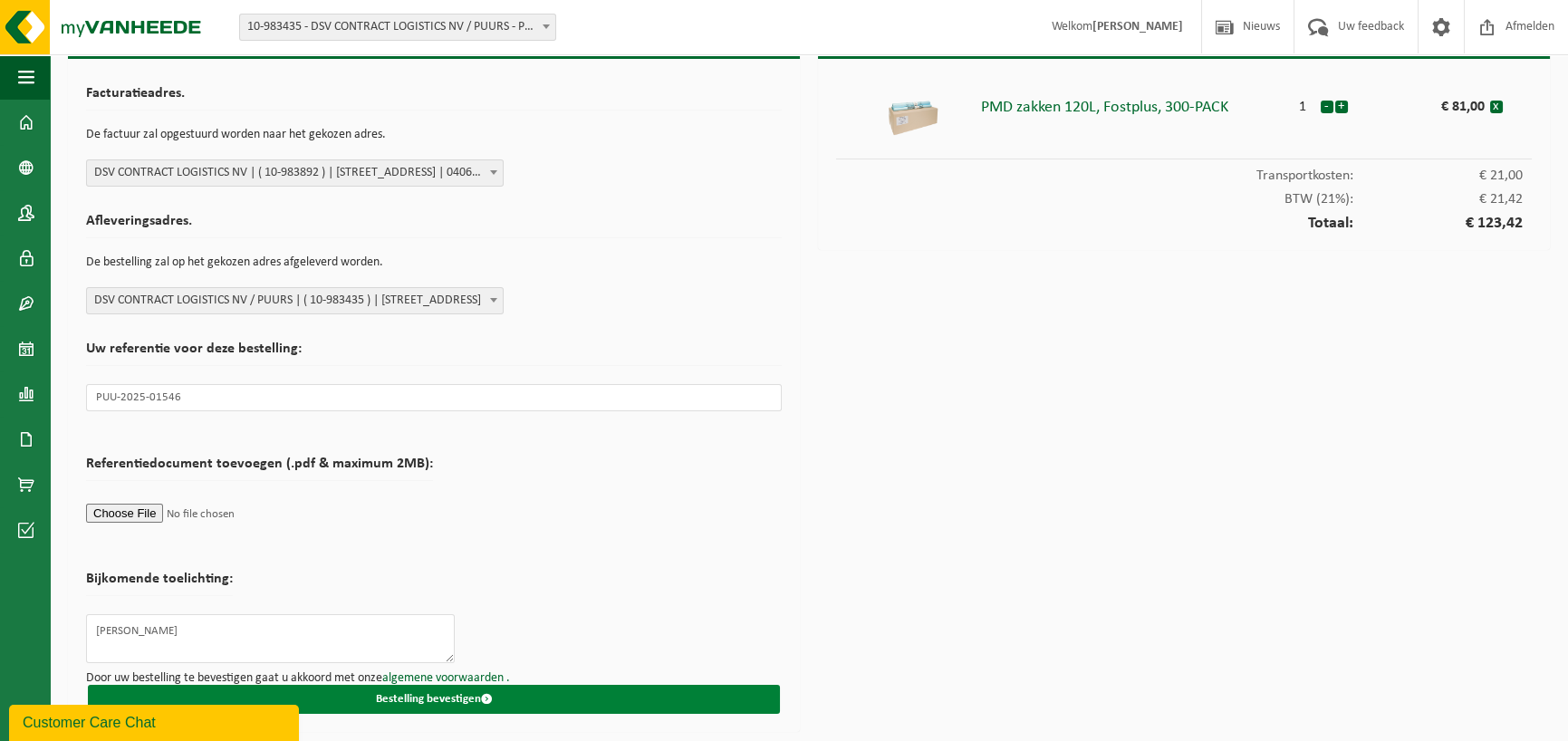
click at [435, 704] on button "Bestelling bevestigen" at bounding box center [434, 699] width 692 height 29
